Goal: Information Seeking & Learning: Learn about a topic

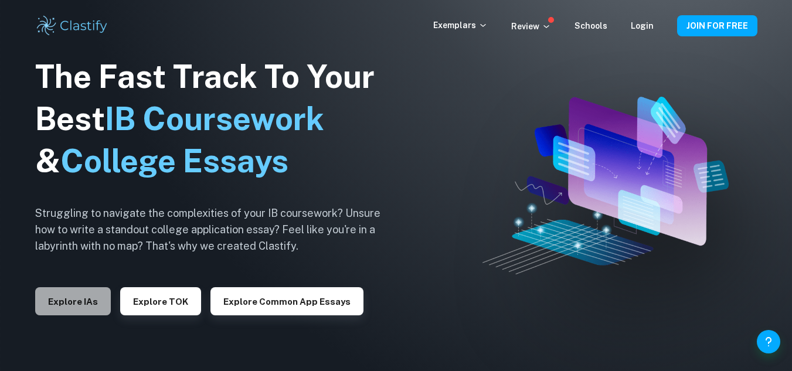
click at [88, 313] on button "Explore IAs" at bounding box center [73, 301] width 76 height 28
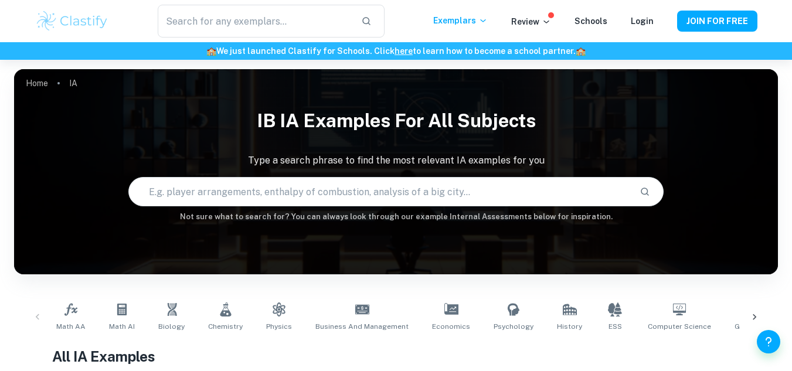
scroll to position [176, 0]
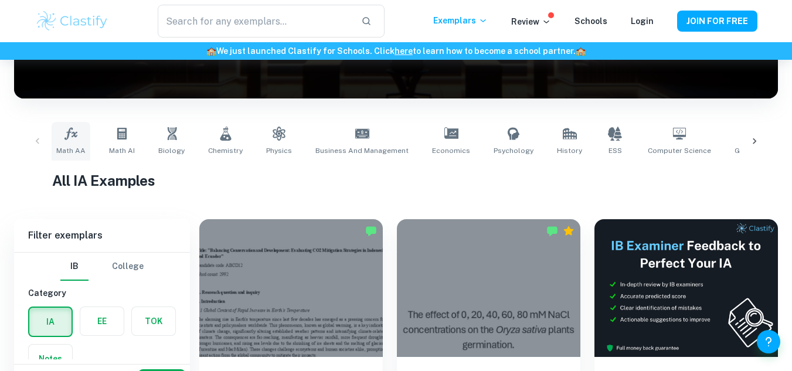
click at [81, 134] on link "Math AA" at bounding box center [71, 141] width 39 height 39
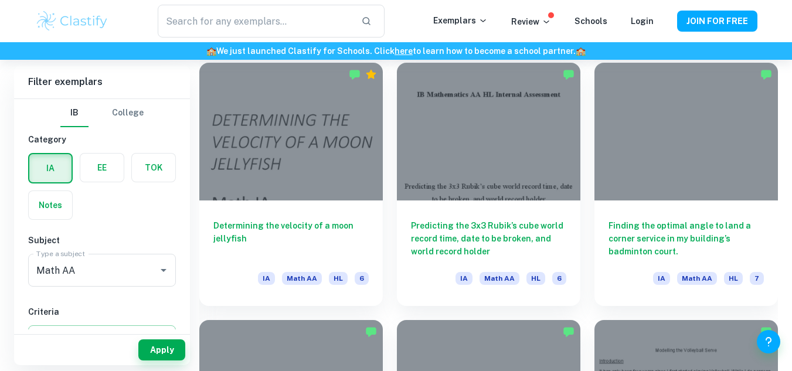
scroll to position [2404, 0]
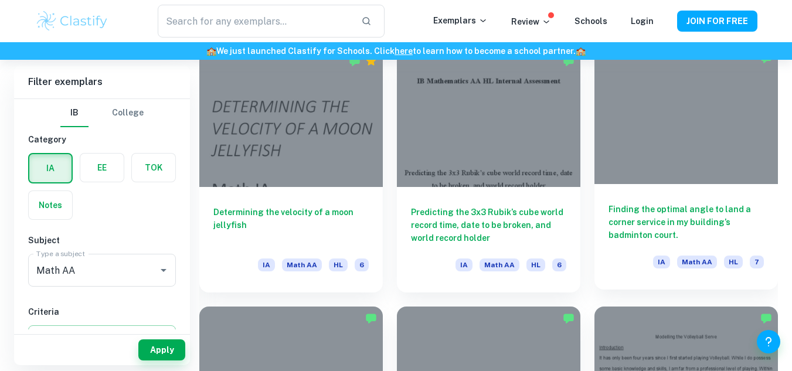
click at [648, 153] on div at bounding box center [687, 115] width 184 height 138
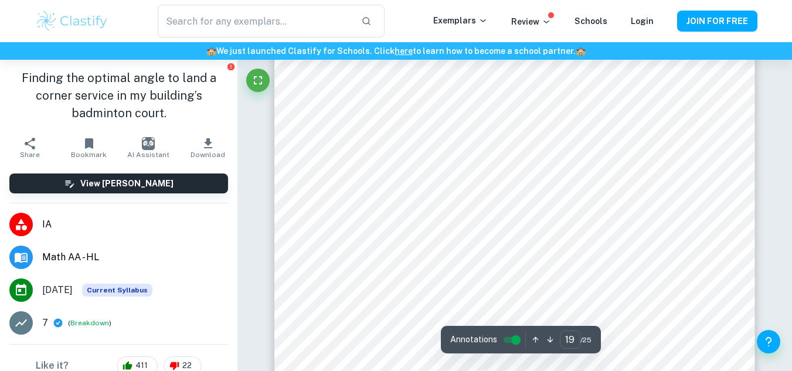
scroll to position [12783, 0]
type input "19"
